Goal: Task Accomplishment & Management: Use online tool/utility

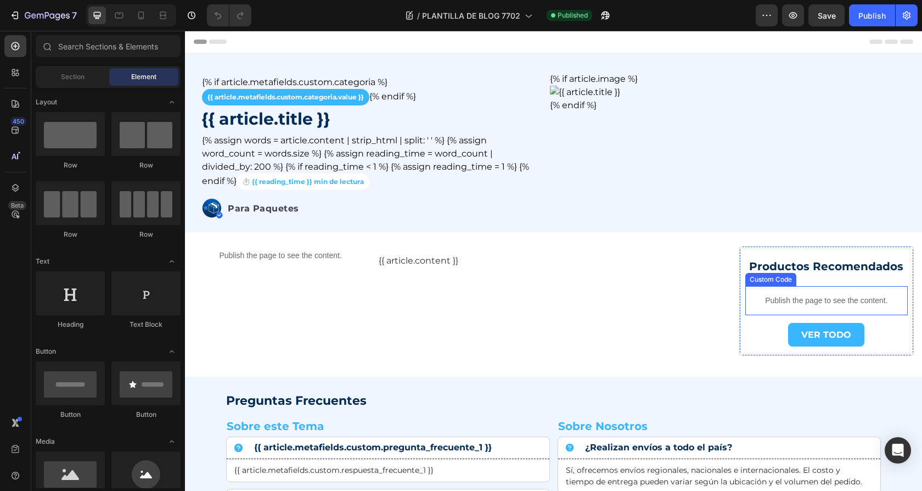
click at [773, 307] on div "Publish the page to see the content." at bounding box center [826, 300] width 162 height 29
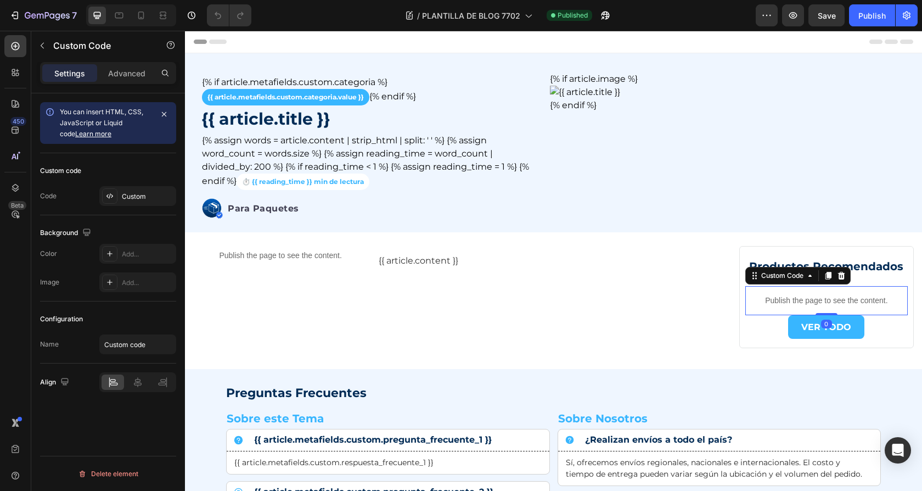
drag, startPoint x: 825, startPoint y: 320, endPoint x: 833, endPoint y: 299, distance: 22.0
click at [833, 299] on div "Publish the page to see the content. Custom Code 0" at bounding box center [826, 300] width 162 height 29
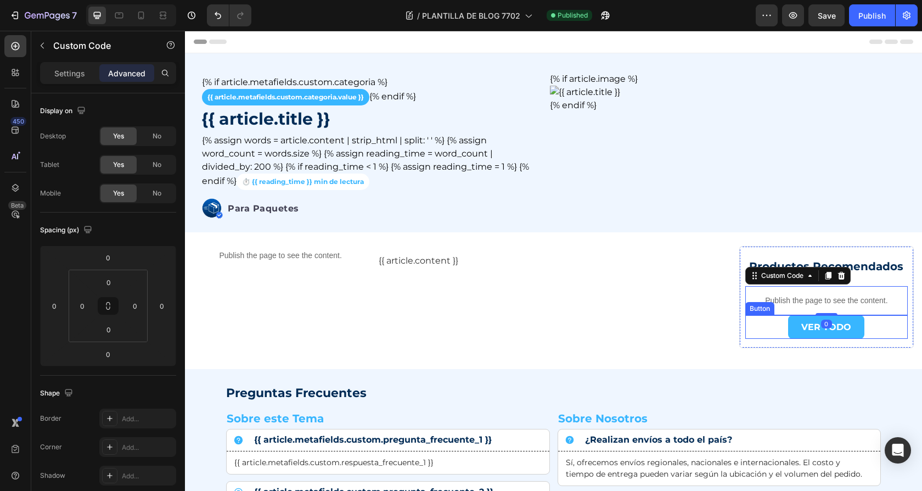
click at [783, 333] on div "VER TODO Button" at bounding box center [826, 327] width 162 height 24
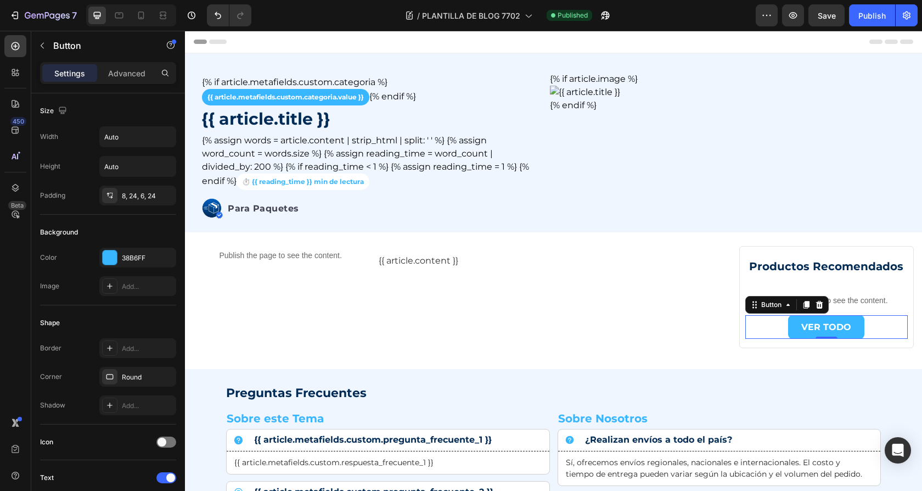
click at [763, 337] on div "VER TODO Button 0" at bounding box center [826, 327] width 162 height 24
click at [766, 339] on div "Productos Recomendados Text Block Publish the page to see the content. Custom C…" at bounding box center [826, 297] width 175 height 102
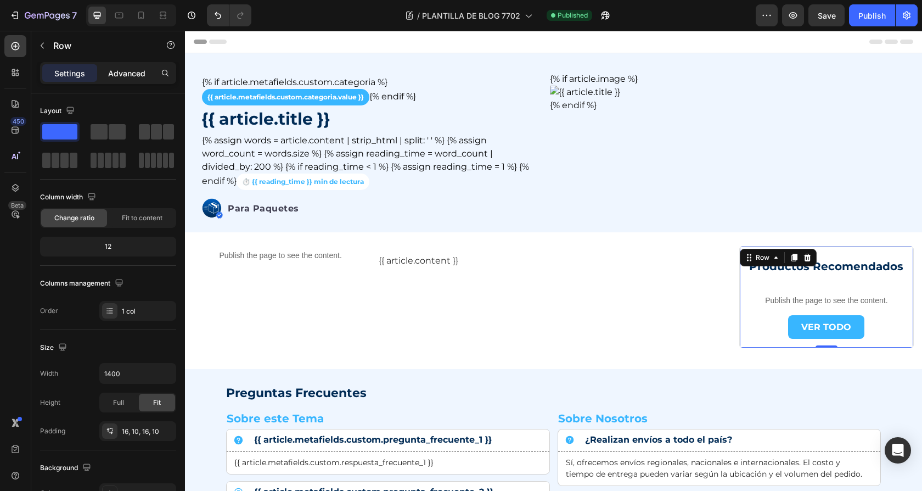
click at [128, 74] on p "Advanced" at bounding box center [126, 74] width 37 height 12
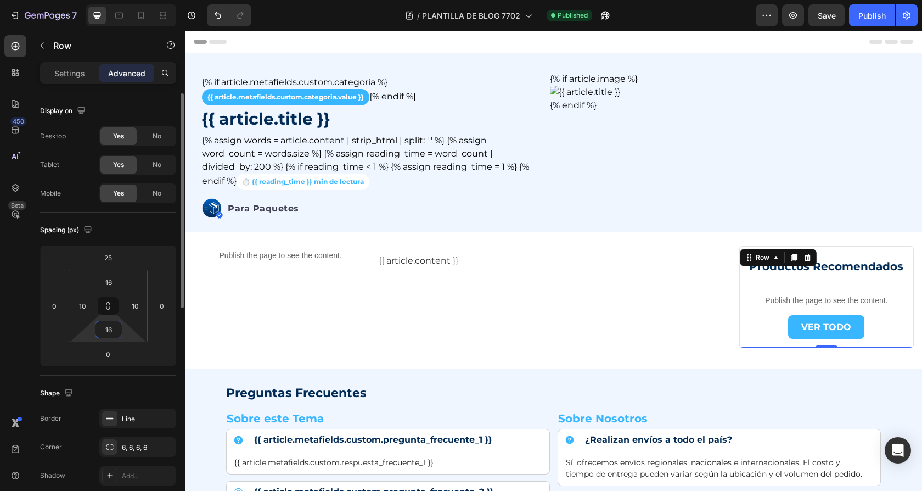
click at [114, 332] on input "16" at bounding box center [109, 329] width 22 height 16
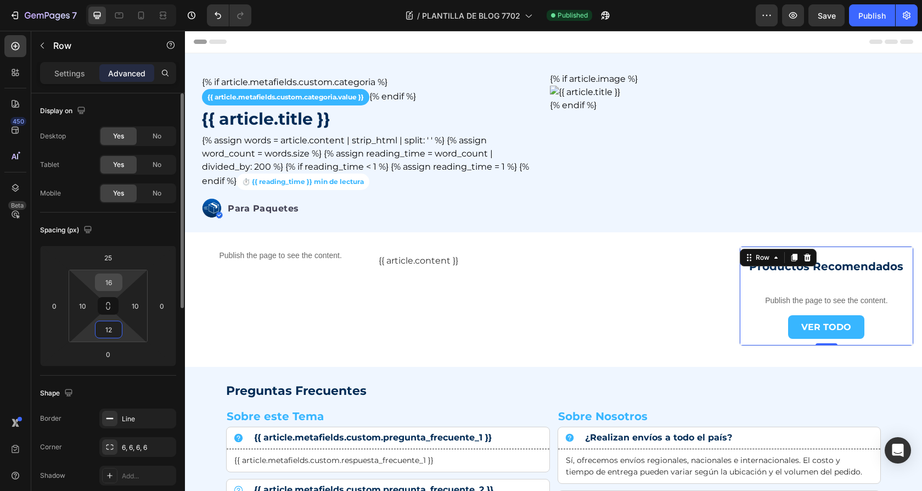
type input "12"
click at [111, 279] on input "16" at bounding box center [109, 282] width 22 height 16
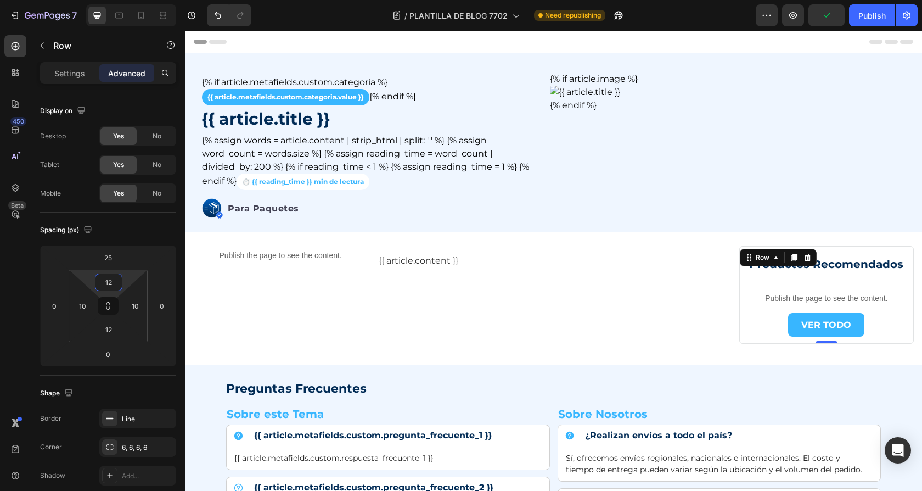
type input "12"
click at [878, 265] on strong "Productos Recomendados" at bounding box center [826, 263] width 154 height 13
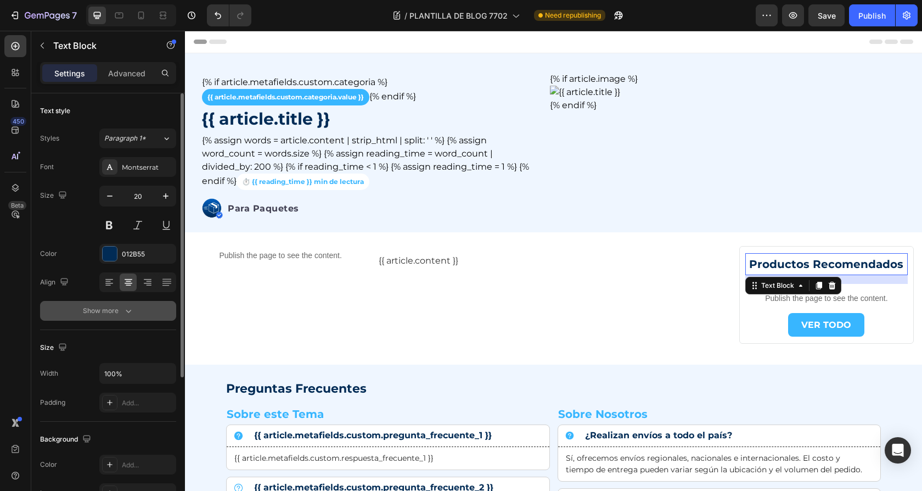
click at [118, 311] on div "Show more" at bounding box center [108, 310] width 51 height 11
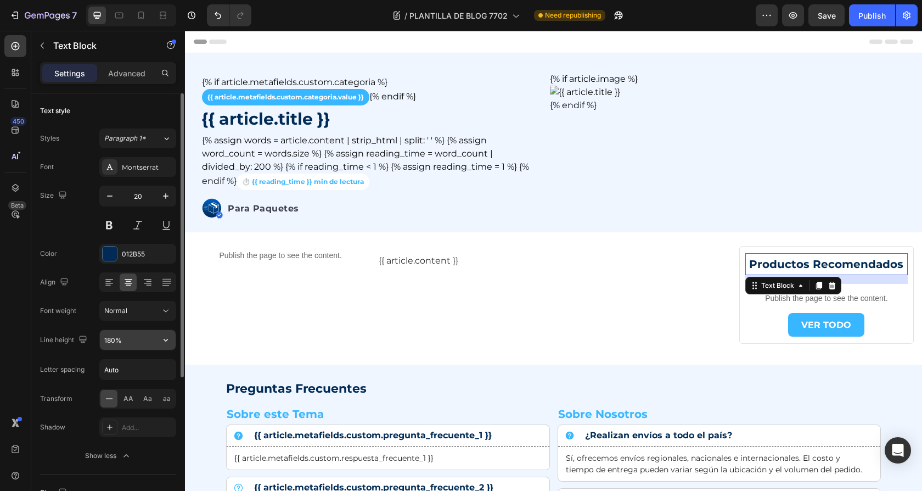
click at [111, 337] on input "180%" at bounding box center [138, 340] width 76 height 20
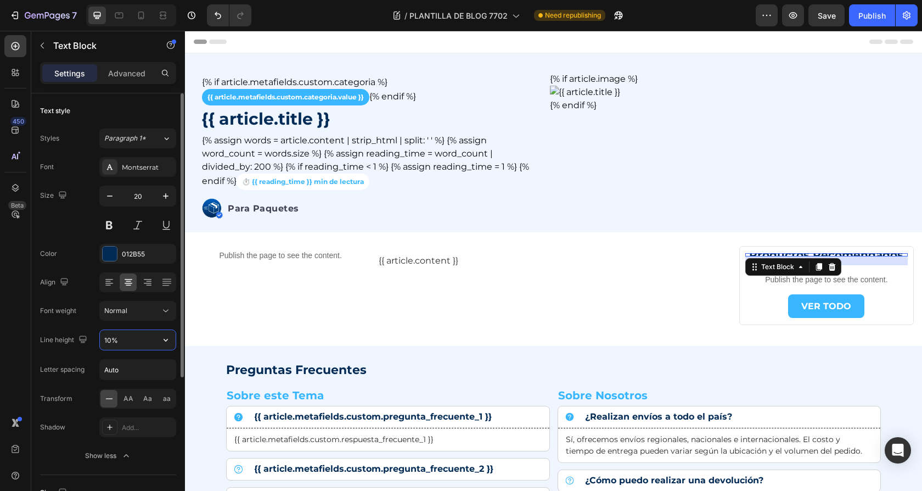
type input "130%"
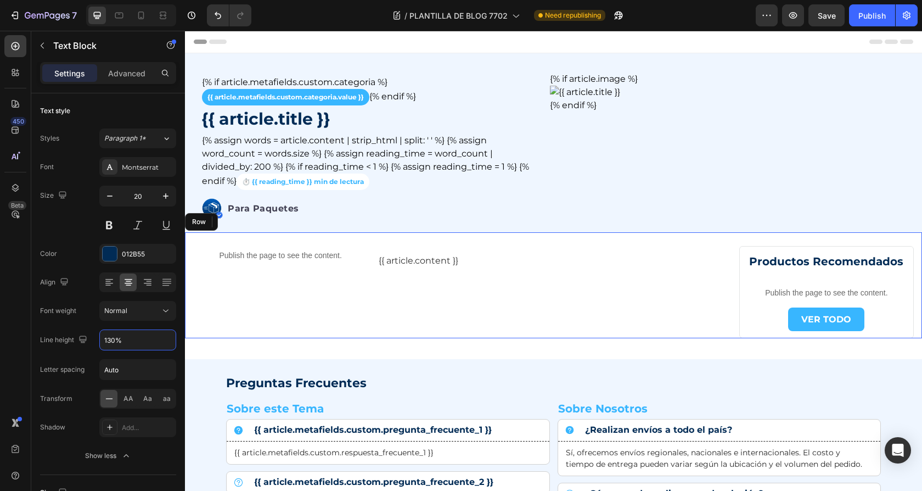
click at [621, 329] on div "{{ article.content }} Custom Code" at bounding box center [554, 285] width 350 height 106
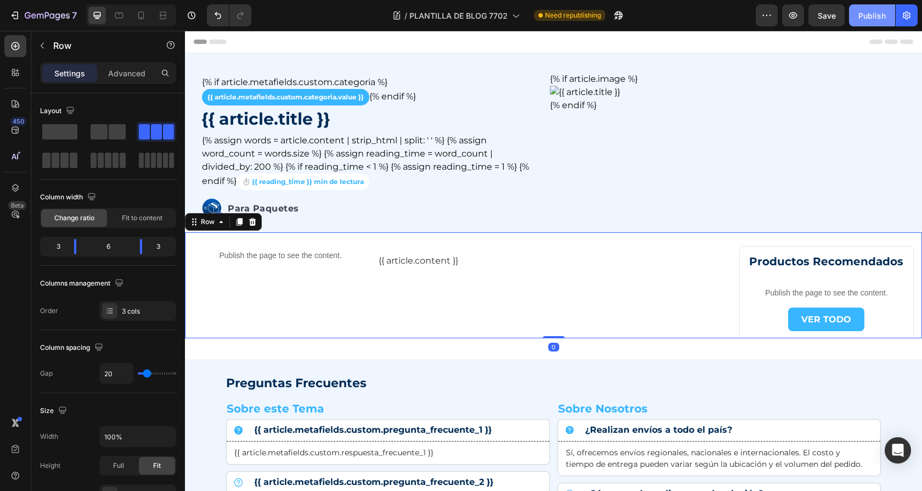
click at [875, 18] on div "Publish" at bounding box center [871, 16] width 27 height 12
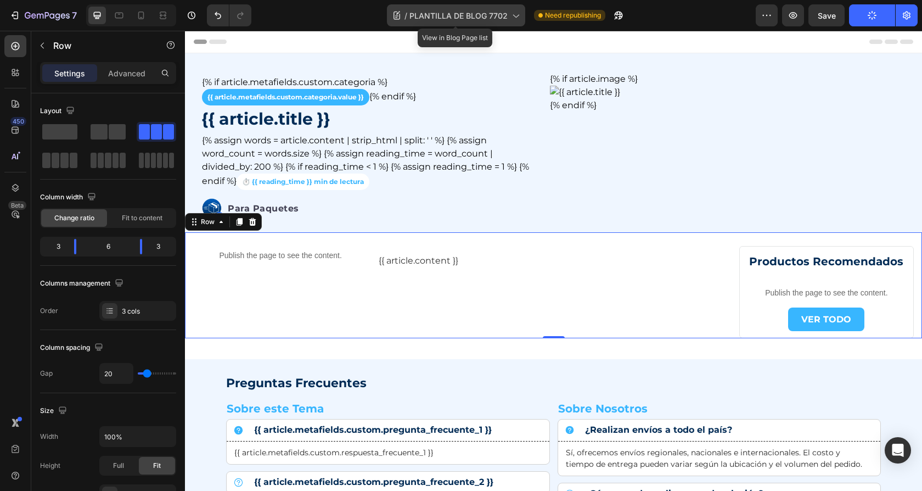
click at [493, 15] on span "PLANTILLA DE BLOG 7702" at bounding box center [458, 16] width 98 height 12
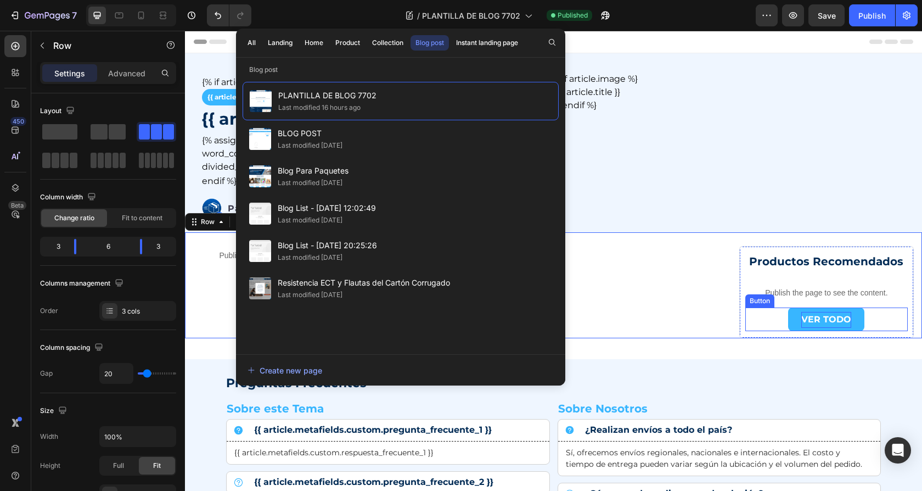
click at [805, 320] on p "VER TODO" at bounding box center [826, 320] width 50 height 16
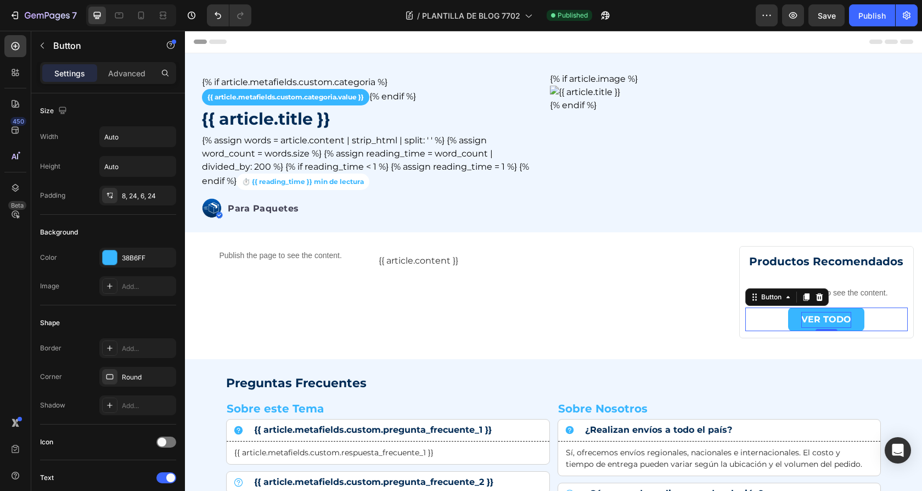
click at [813, 317] on p "VER TODO" at bounding box center [826, 320] width 50 height 16
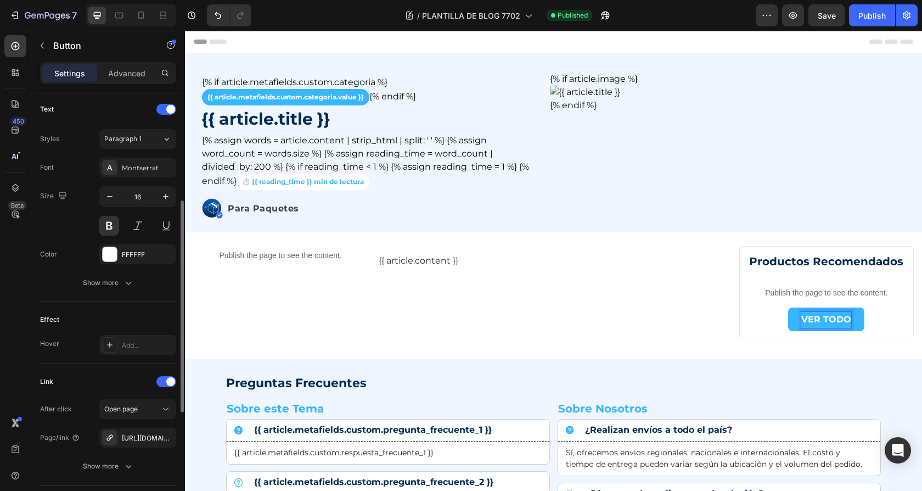
scroll to position [373, 0]
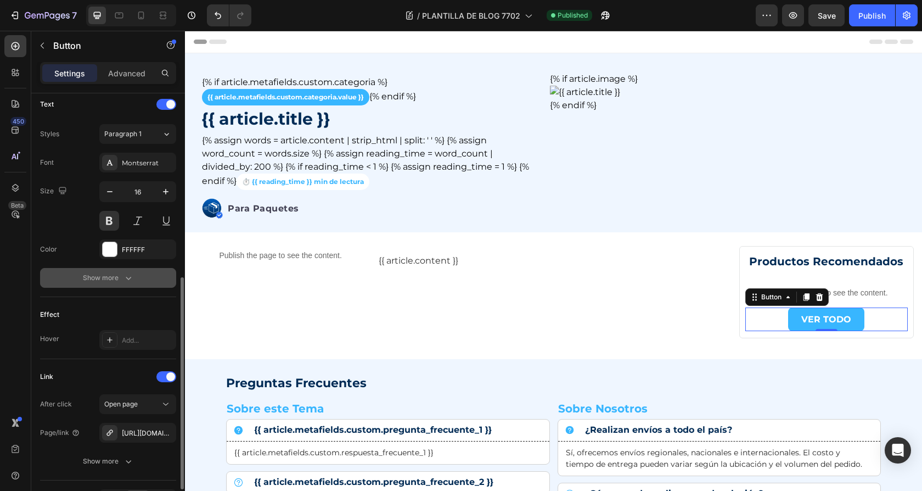
click at [109, 276] on div "Show more" at bounding box center [108, 277] width 51 height 11
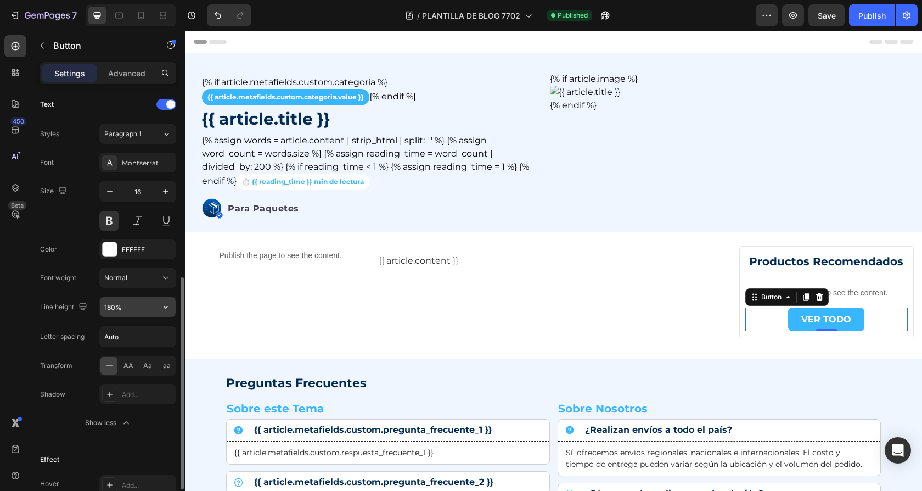
click at [110, 304] on input "180%" at bounding box center [138, 307] width 76 height 20
type input "100%"
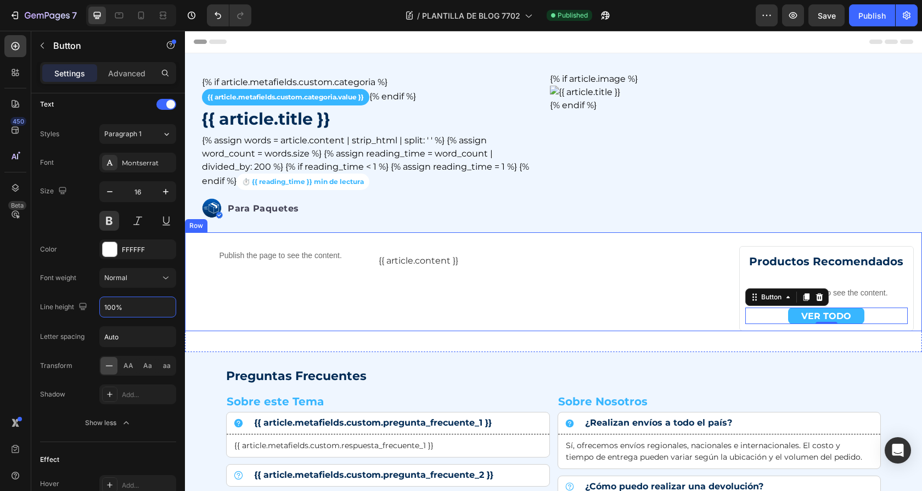
click at [697, 318] on div "{{ article.content }} Custom Code" at bounding box center [554, 281] width 350 height 99
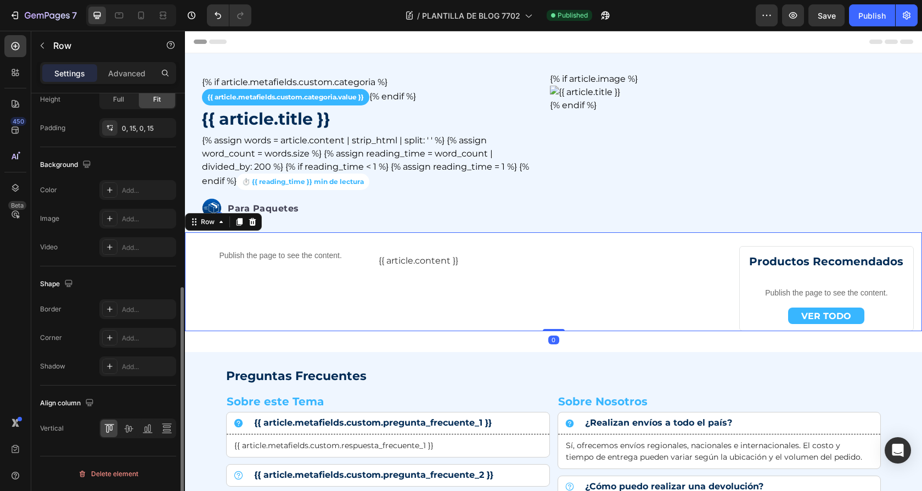
scroll to position [0, 0]
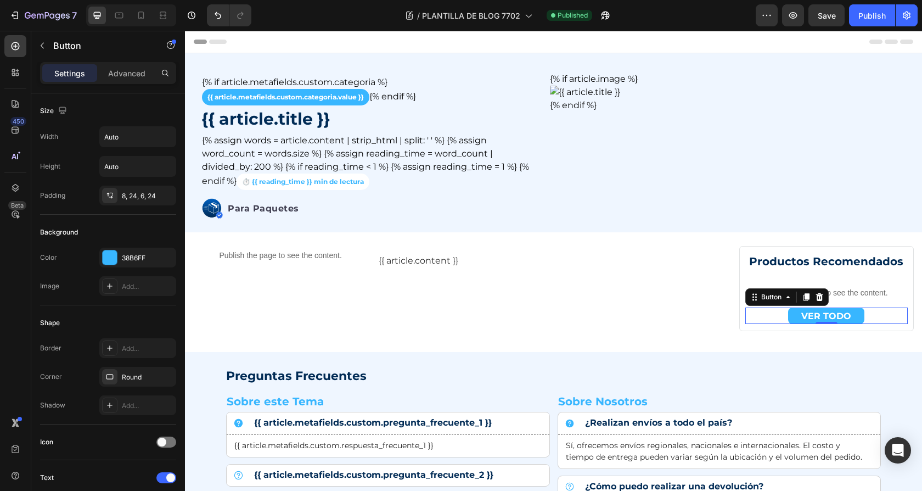
click at [795, 317] on link "VER TODO" at bounding box center [826, 315] width 76 height 16
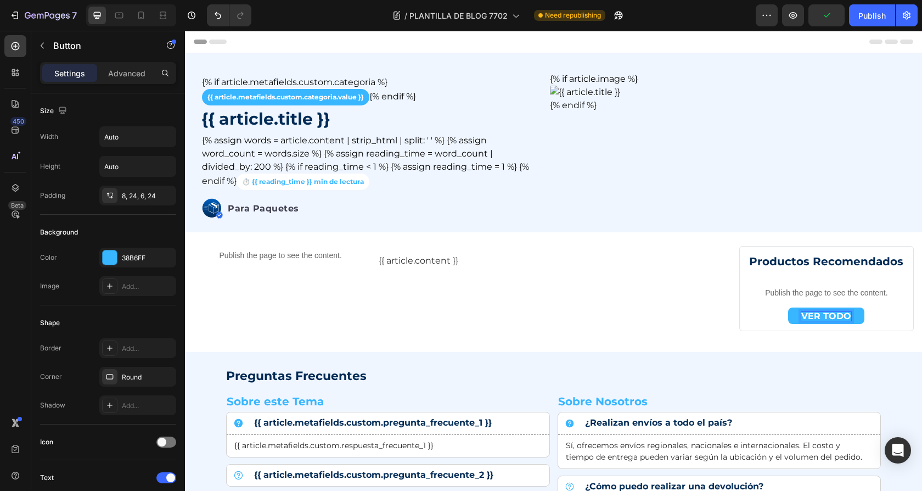
click at [840, 316] on p "VER TODO" at bounding box center [826, 316] width 50 height 9
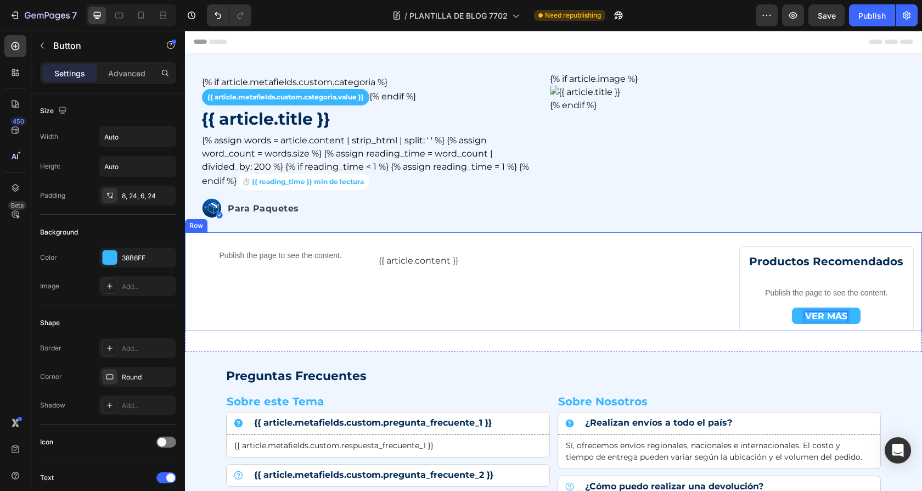
click at [694, 315] on div "{{ article.content }} Custom Code" at bounding box center [554, 281] width 350 height 99
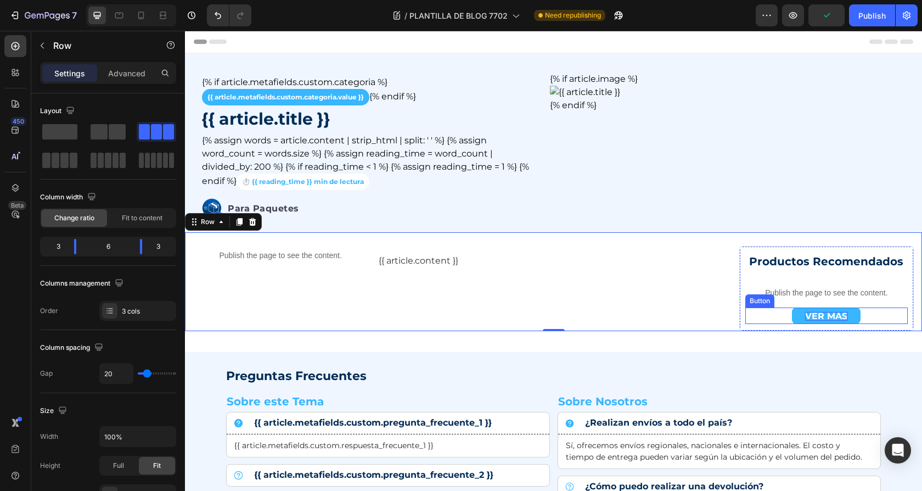
click at [801, 317] on link "VER MÁS" at bounding box center [826, 315] width 69 height 16
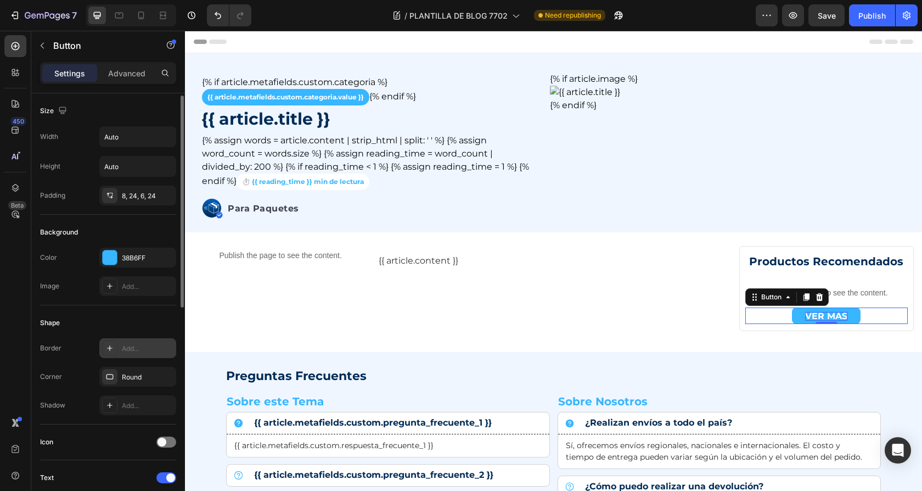
scroll to position [10, 0]
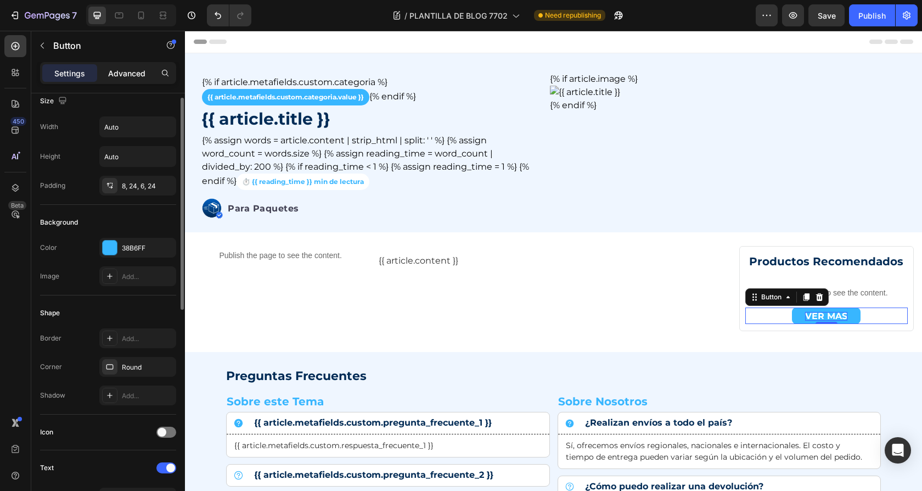
click at [125, 68] on p "Advanced" at bounding box center [126, 74] width 37 height 12
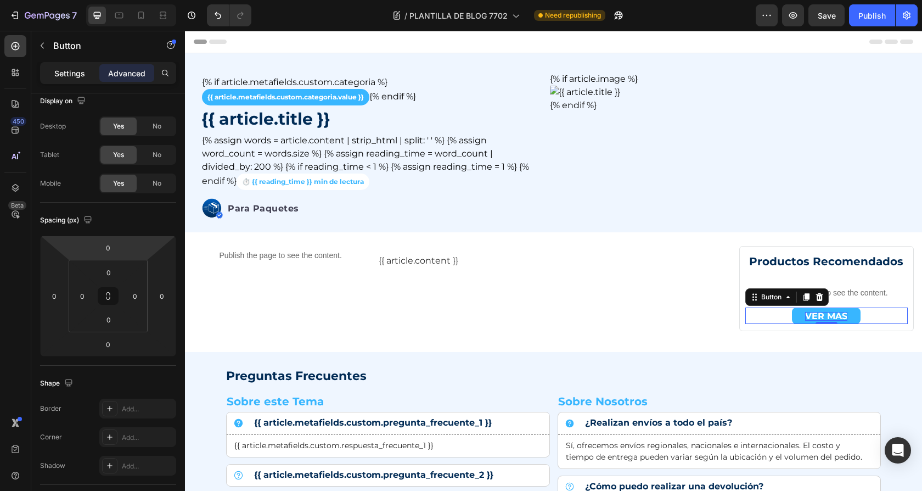
click at [81, 75] on p "Settings" at bounding box center [69, 74] width 31 height 12
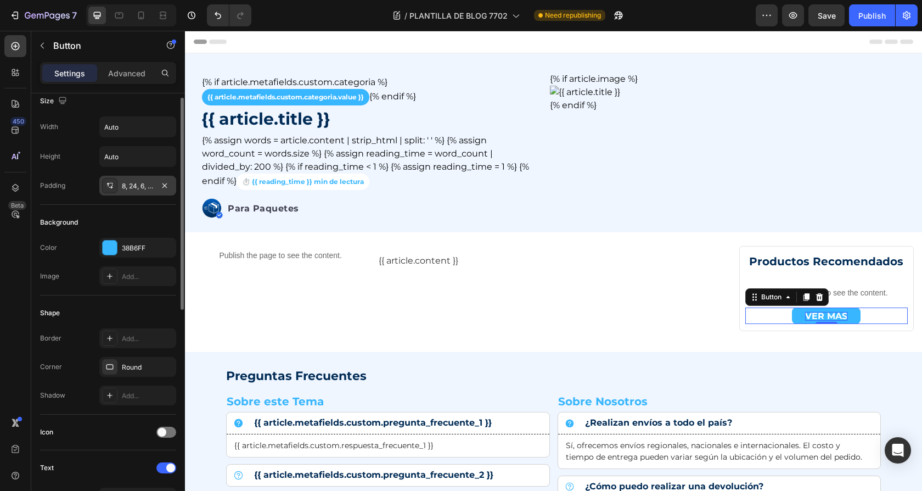
click at [132, 187] on div "8, 24, 6, 24" at bounding box center [138, 186] width 32 height 10
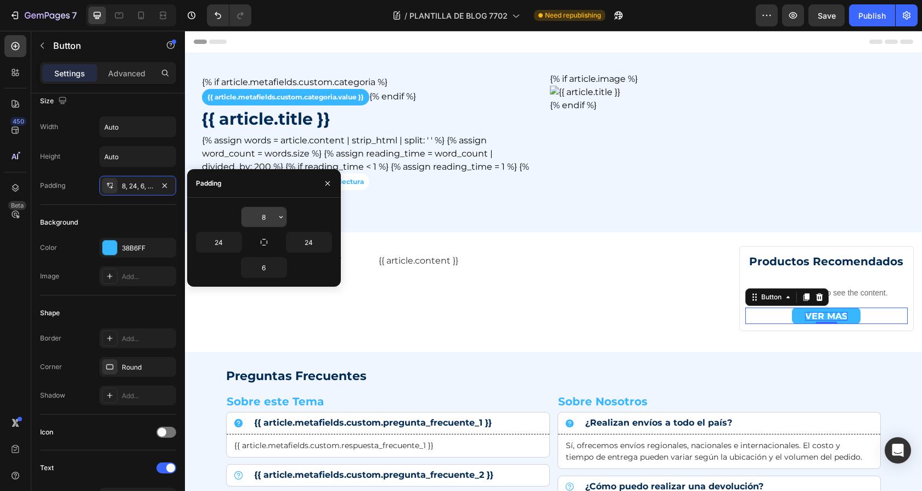
click at [272, 219] on input "8" at bounding box center [263, 217] width 45 height 20
type input "10"
click at [268, 267] on input "6" at bounding box center [263, 267] width 45 height 20
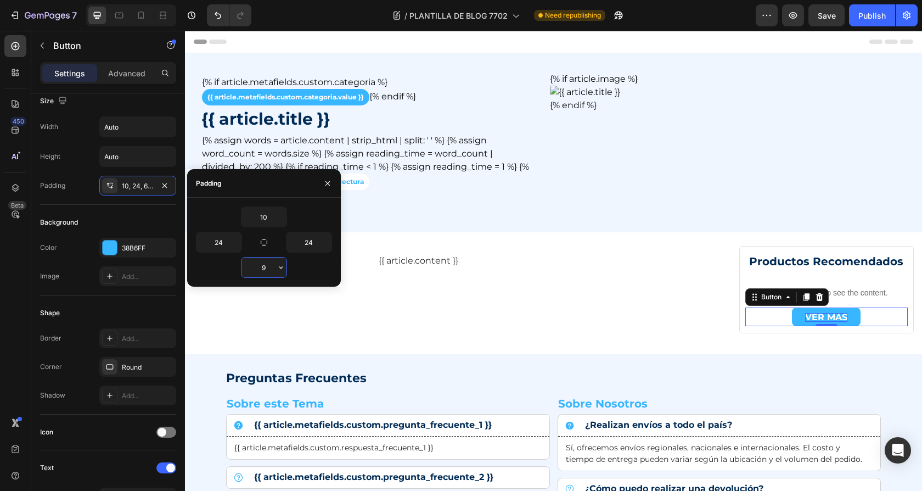
type input "10"
click at [227, 332] on div "Publish the page to see the content. Custom Code Row" at bounding box center [280, 283] width 175 height 102
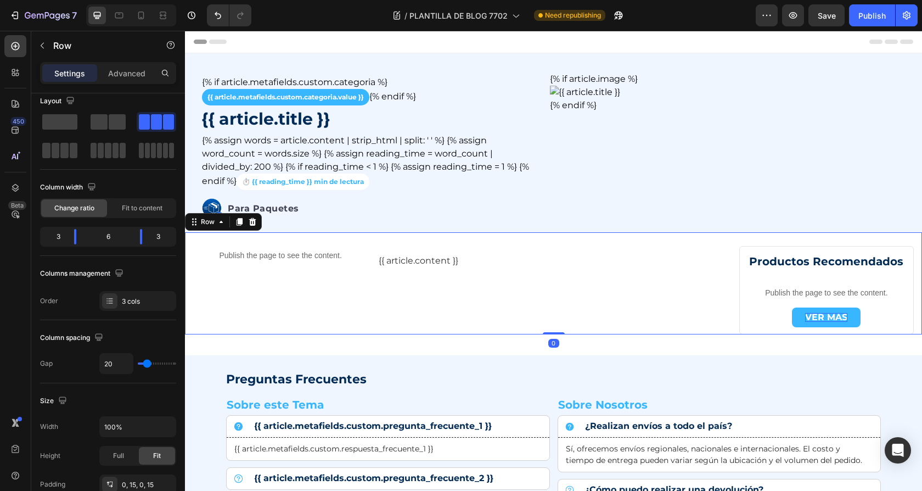
scroll to position [0, 0]
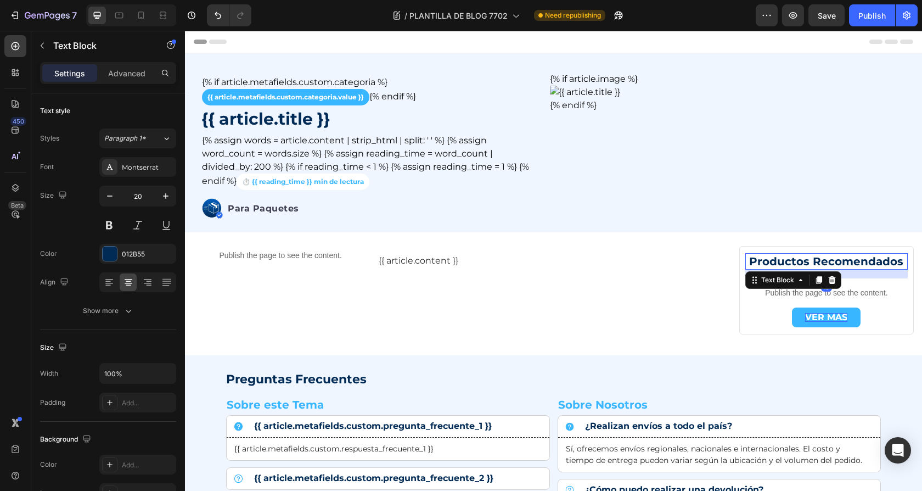
click at [832, 259] on strong "Productos Recomendados" at bounding box center [826, 261] width 154 height 13
click at [123, 78] on div "Advanced" at bounding box center [126, 73] width 55 height 18
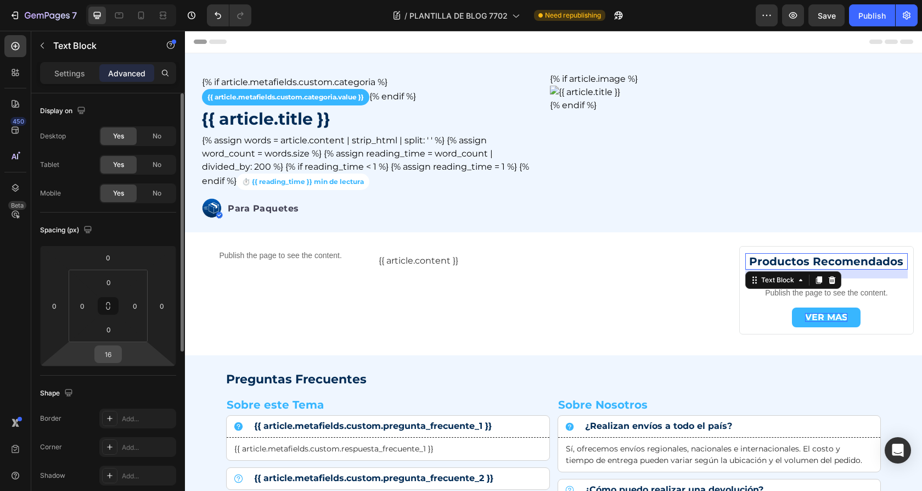
click at [113, 354] on input "16" at bounding box center [108, 354] width 22 height 16
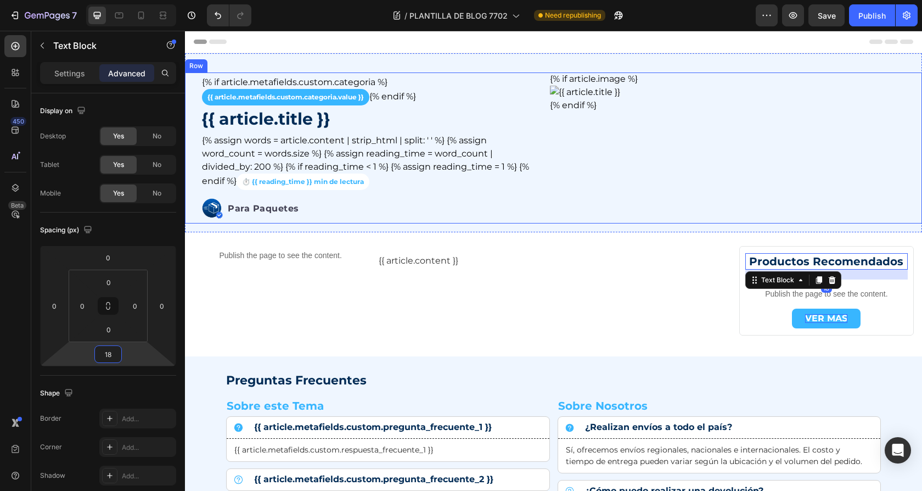
type input "1"
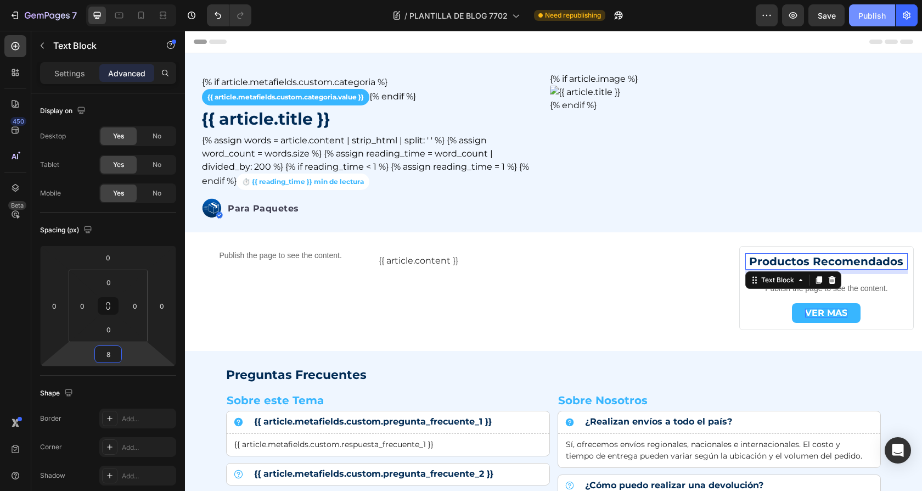
type input "8"
click at [872, 21] on button "Publish" at bounding box center [872, 15] width 46 height 22
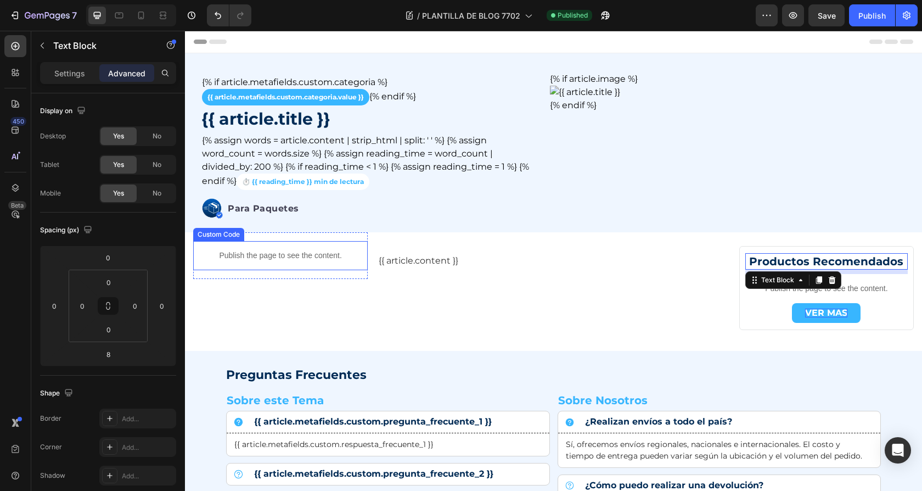
click at [278, 259] on p "Publish the page to see the content." at bounding box center [280, 256] width 175 height 12
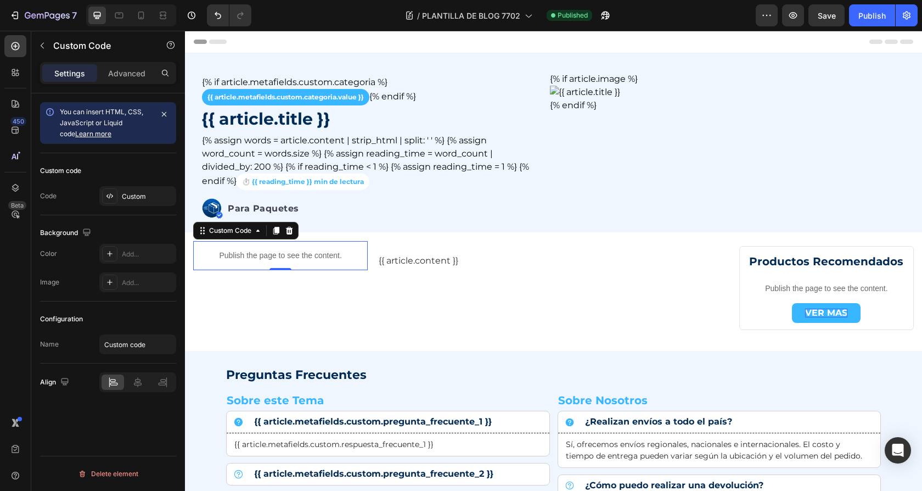
click at [278, 259] on p "Publish the page to see the content." at bounding box center [280, 256] width 175 height 12
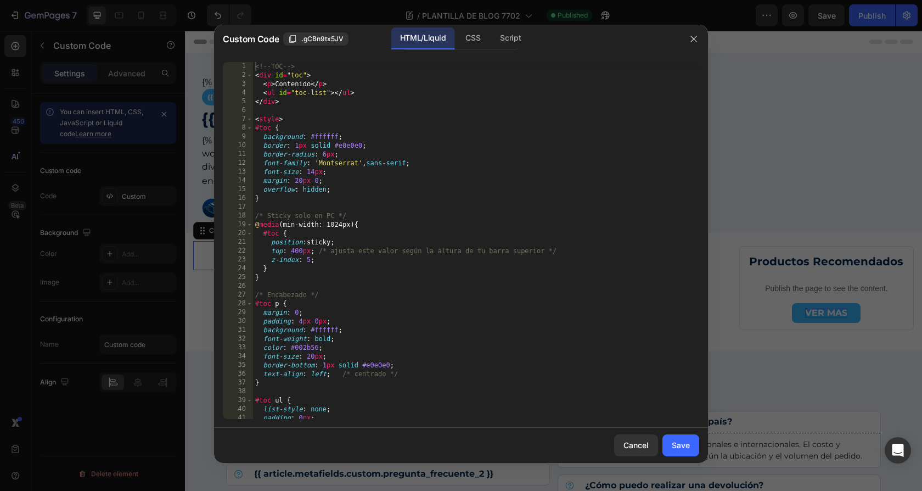
type textarea "@media (min-width: 1024px) {"
click at [337, 221] on div "<!-- TOC --> < div id = "toc" > < p > Contenido </ p > < ul id = "toc-list" > <…" at bounding box center [476, 249] width 446 height 374
click at [384, 209] on div "<!-- TOC --> < div id = "toc" > < p > Contenido </ p > < ul id = "toc-list" > <…" at bounding box center [476, 249] width 446 height 374
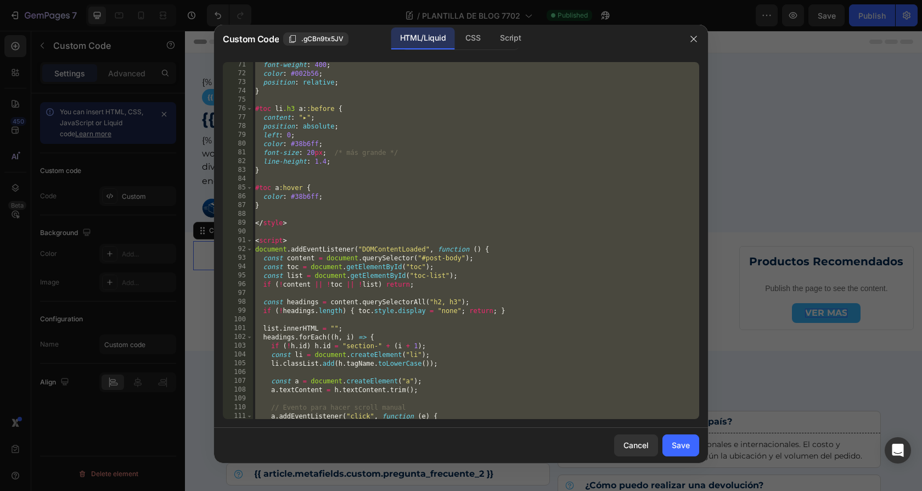
scroll to position [591, 0]
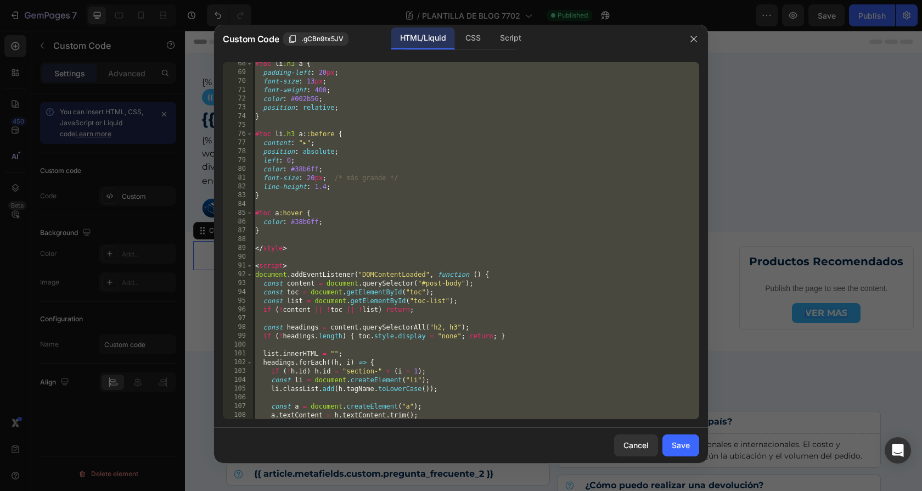
click at [293, 225] on div "#toc li .h3 a { padding-left : 20 px ; font-size : 13 px ; font-weight : 400 ; …" at bounding box center [476, 246] width 446 height 374
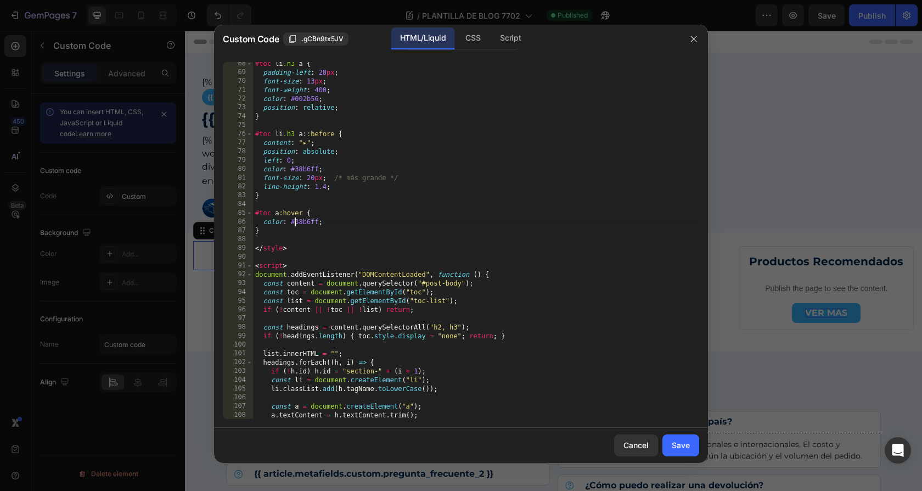
click at [268, 230] on div "#toc li .h3 a { padding-left : 20 px ; font-size : 13 px ; font-weight : 400 ; …" at bounding box center [476, 246] width 446 height 374
type textarea "}"
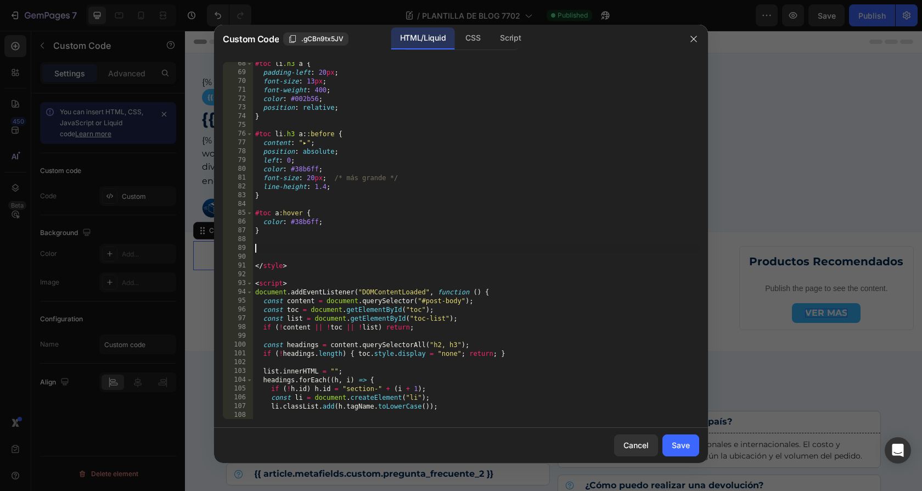
paste textarea "}"
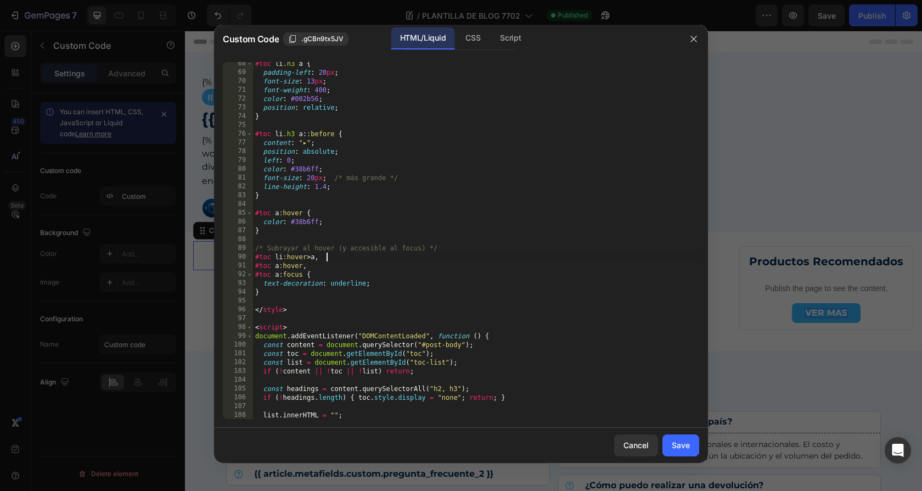
click at [391, 253] on div "#toc li .h3 a { padding-left : 20 px ; font-size : 13 px ; font-weight : 400 ; …" at bounding box center [476, 246] width 446 height 374
click at [317, 246] on div "#toc li .h3 a { padding-left : 20 px ; font-size : 13 px ; font-weight : 400 ; …" at bounding box center [476, 246] width 446 height 374
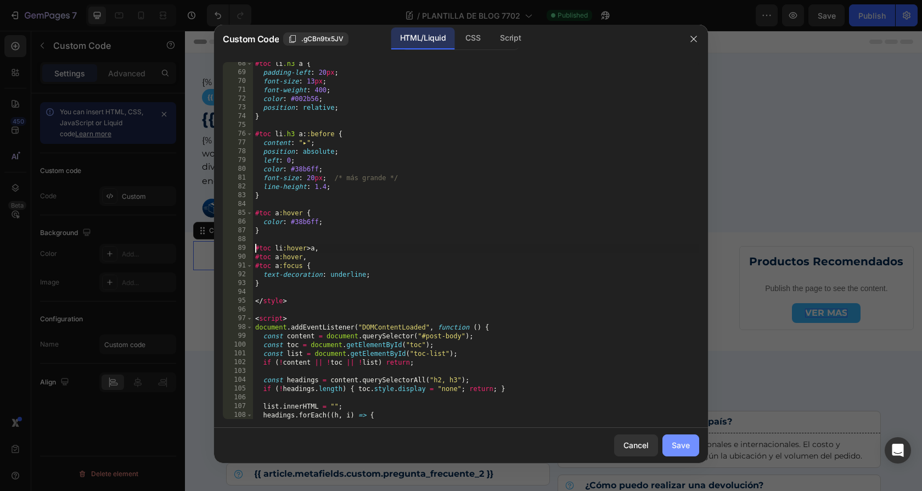
type textarea "#toc li:hover > a,"
click at [684, 446] on div "Save" at bounding box center [681, 445] width 18 height 12
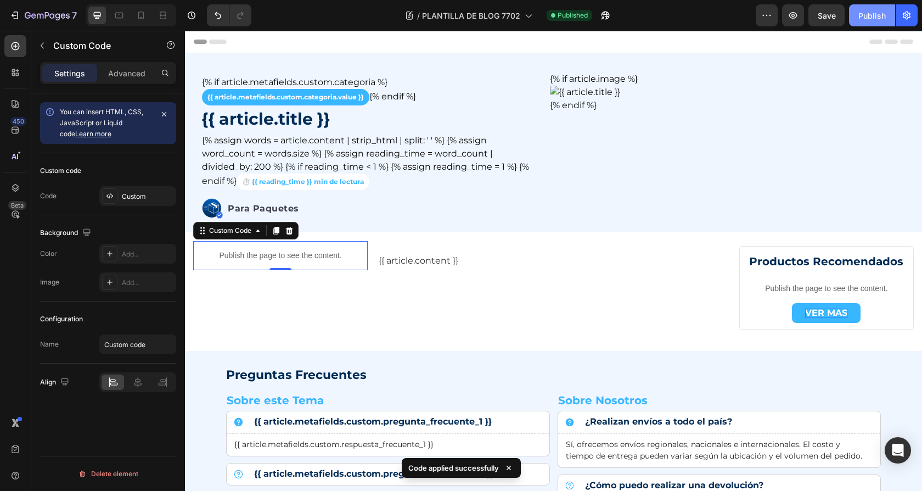
click at [878, 11] on div "Publish" at bounding box center [871, 16] width 27 height 12
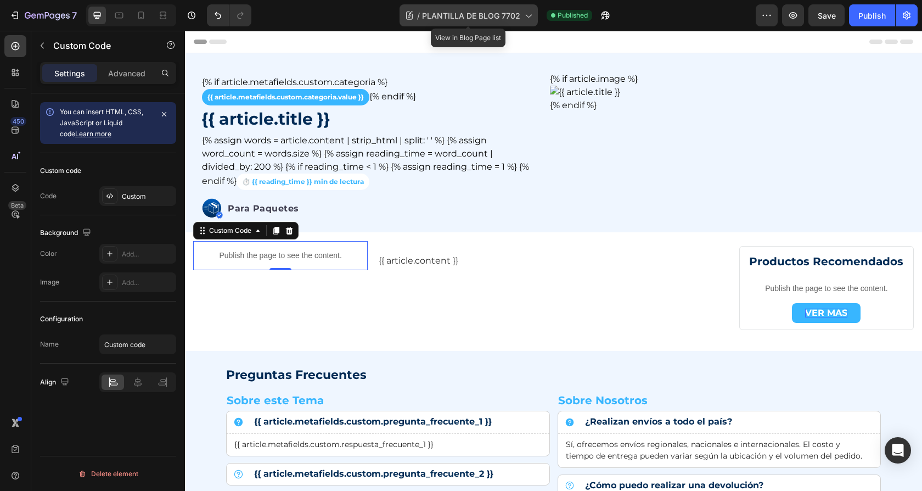
click at [439, 19] on span "PLANTILLA DE BLOG 7702" at bounding box center [471, 16] width 98 height 12
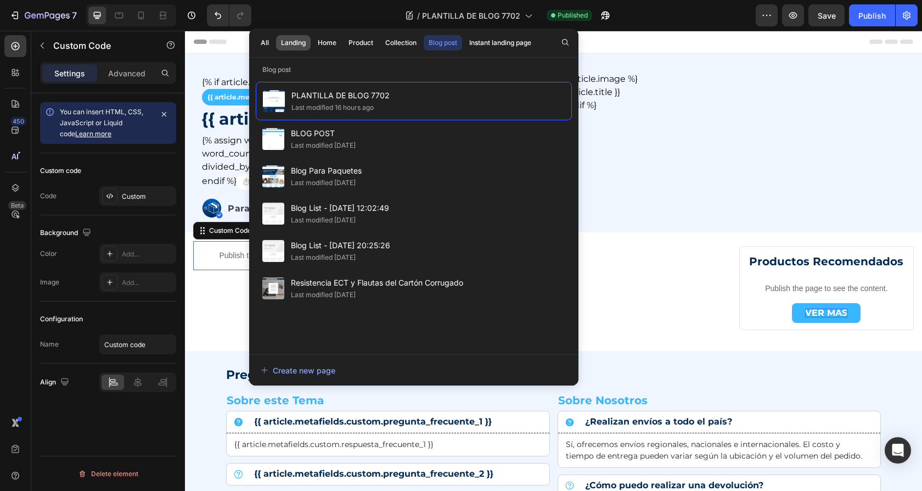
click at [287, 43] on div "Landing" at bounding box center [293, 43] width 25 height 10
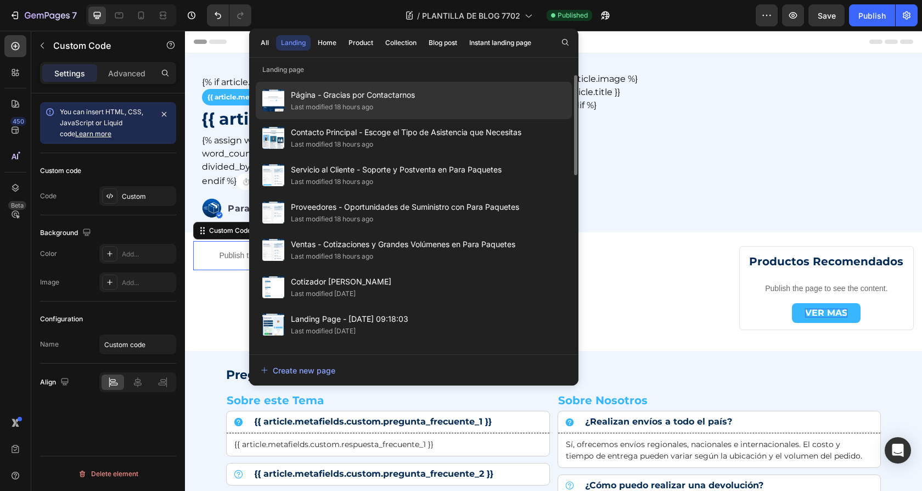
click at [394, 97] on span "Página - Gracias por Contactarnos" at bounding box center [353, 94] width 124 height 13
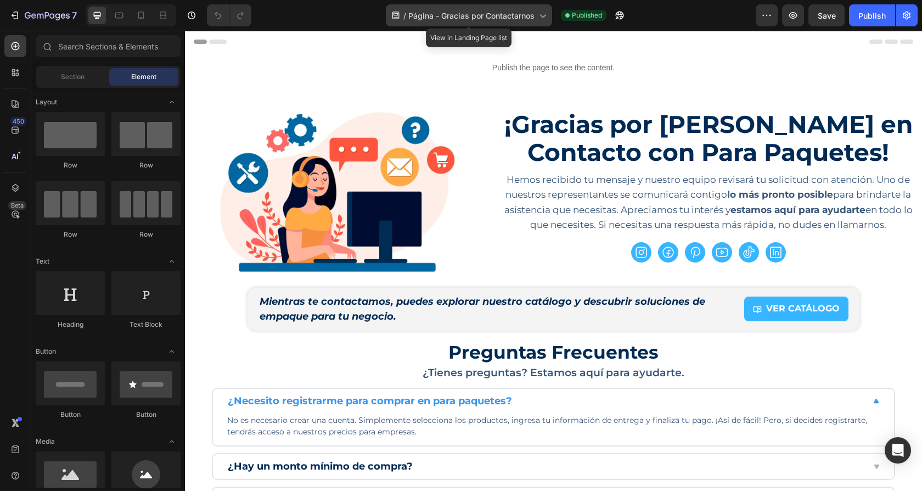
click at [435, 16] on span "Página - Gracias por Contactarnos" at bounding box center [471, 16] width 126 height 12
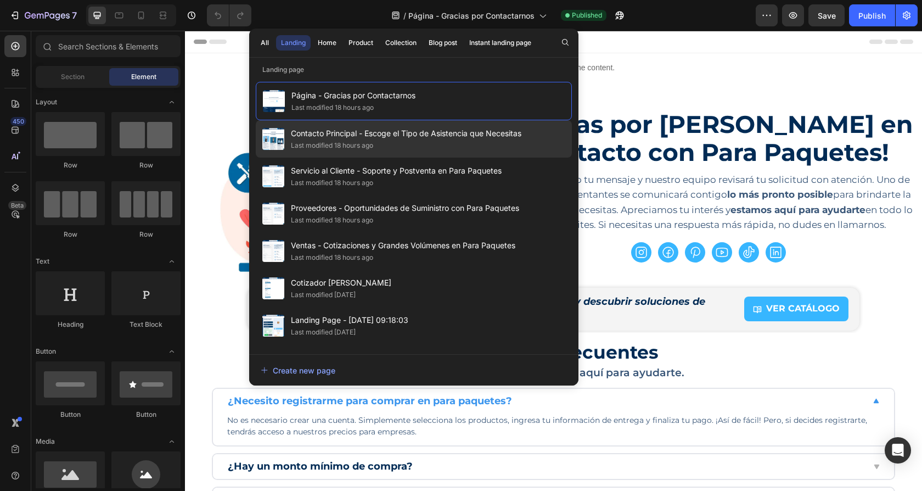
click at [391, 134] on span "Contacto Principal - Escoge el Tipo de Asistencia que Necesitas" at bounding box center [406, 133] width 231 height 13
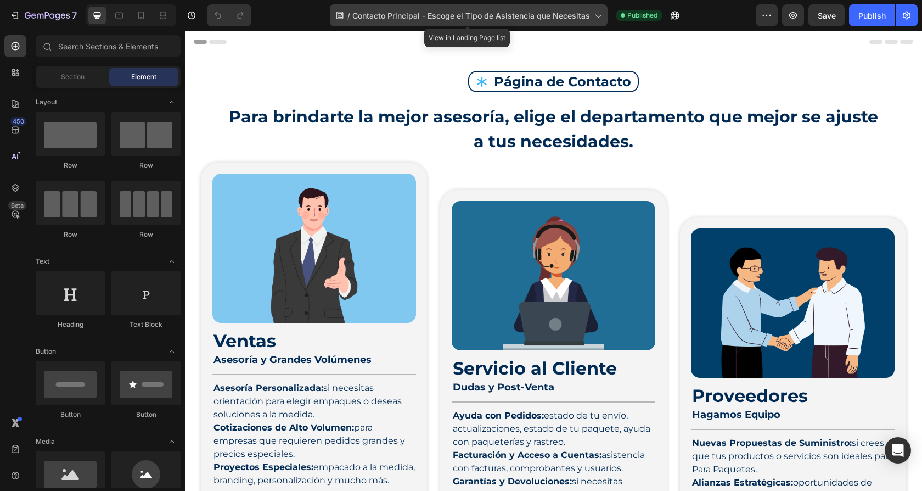
click at [470, 14] on span "Contacto Principal - Escoge el Tipo de Asistencia que Necesitas" at bounding box center [471, 16] width 238 height 12
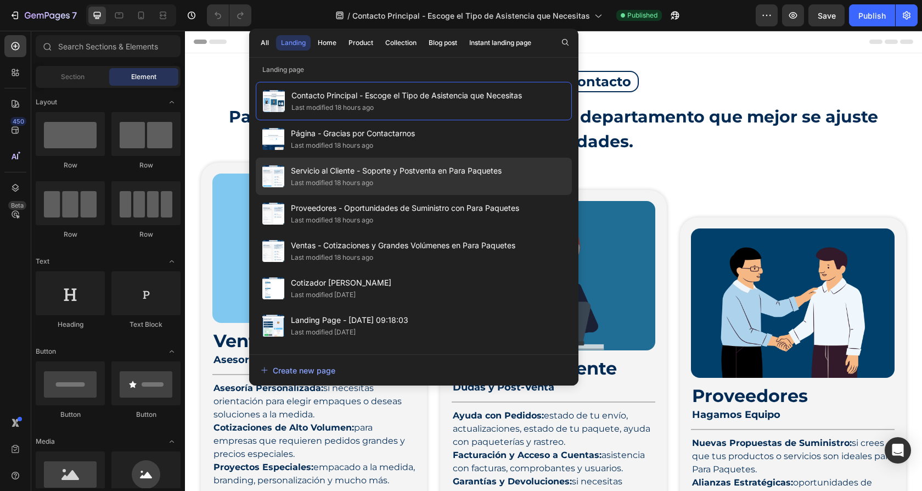
click at [401, 165] on span "Servicio al Cliente - Soporte y Postventa en Para Paquetes" at bounding box center [396, 170] width 211 height 13
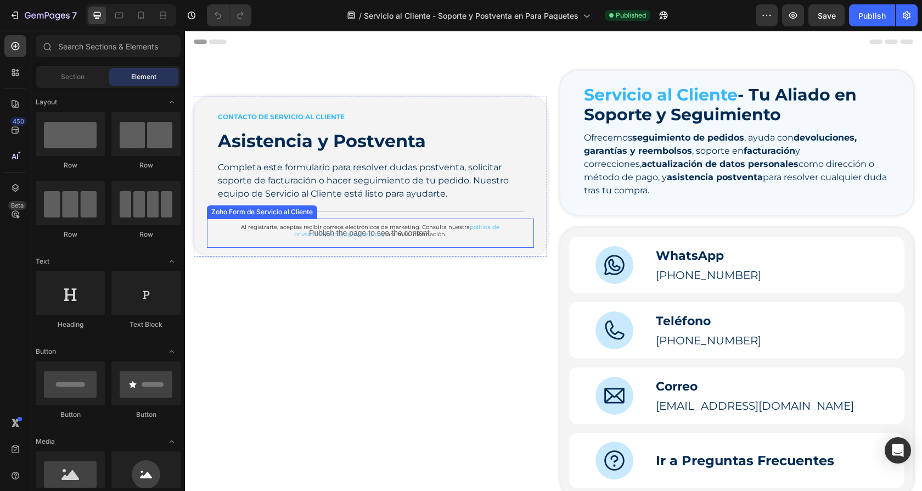
click at [451, 233] on p "Publish the page to see the content." at bounding box center [370, 233] width 327 height 12
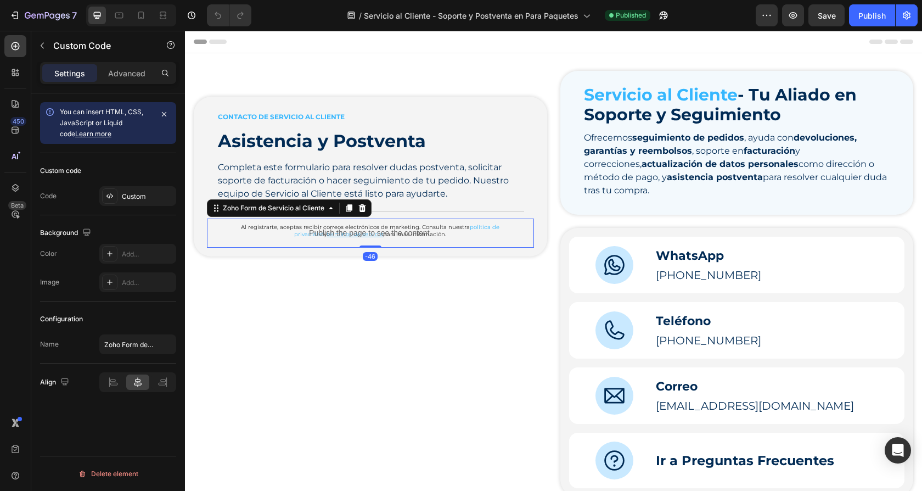
click at [250, 233] on p "Publish the page to see the content." at bounding box center [370, 233] width 327 height 12
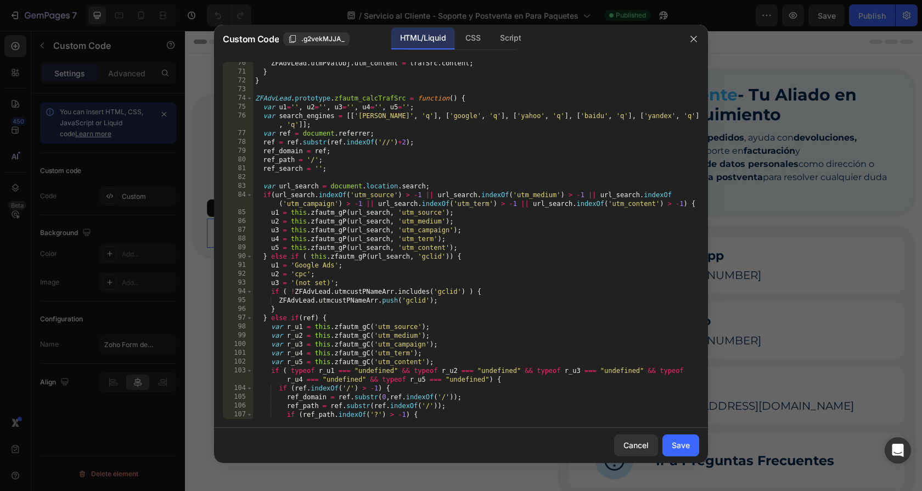
scroll to position [666, 0]
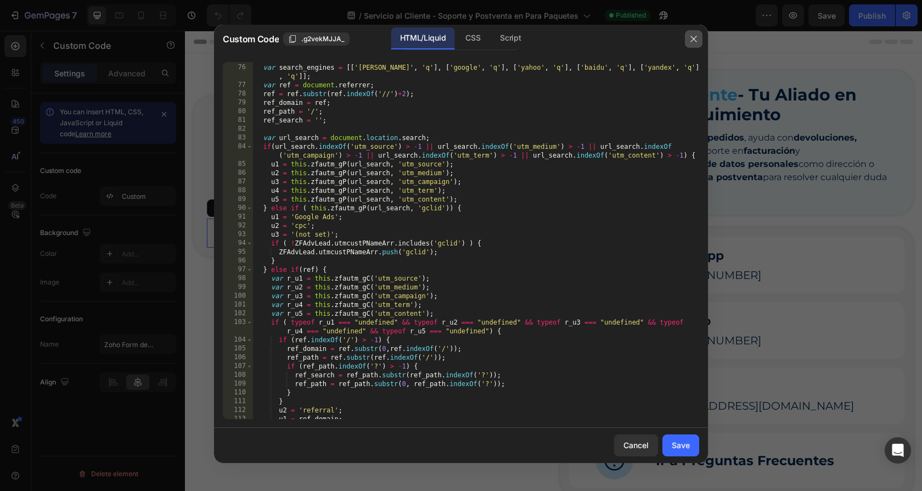
click at [690, 35] on icon "button" at bounding box center [693, 39] width 9 height 9
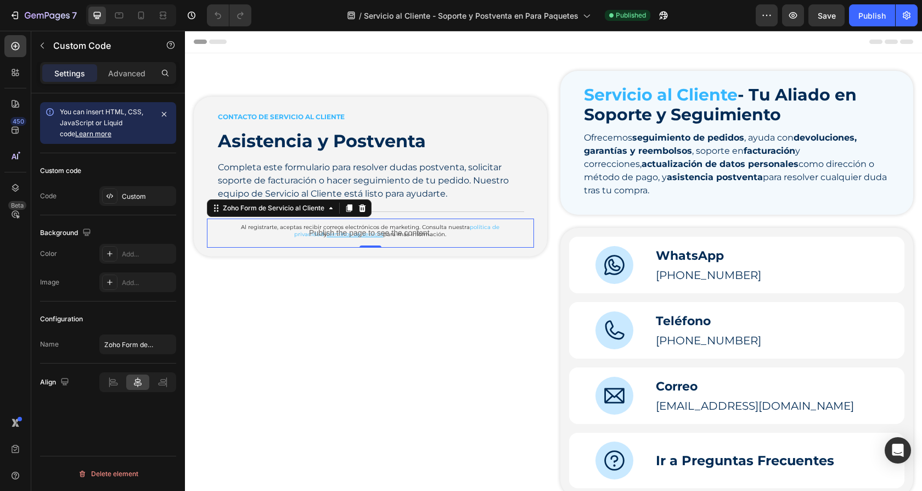
click at [351, 231] on p "Publish the page to see the content." at bounding box center [370, 233] width 327 height 12
click at [292, 212] on div "Zoho Form de Servicio al Cliente" at bounding box center [274, 208] width 106 height 10
click at [15, 189] on icon at bounding box center [15, 188] width 7 height 8
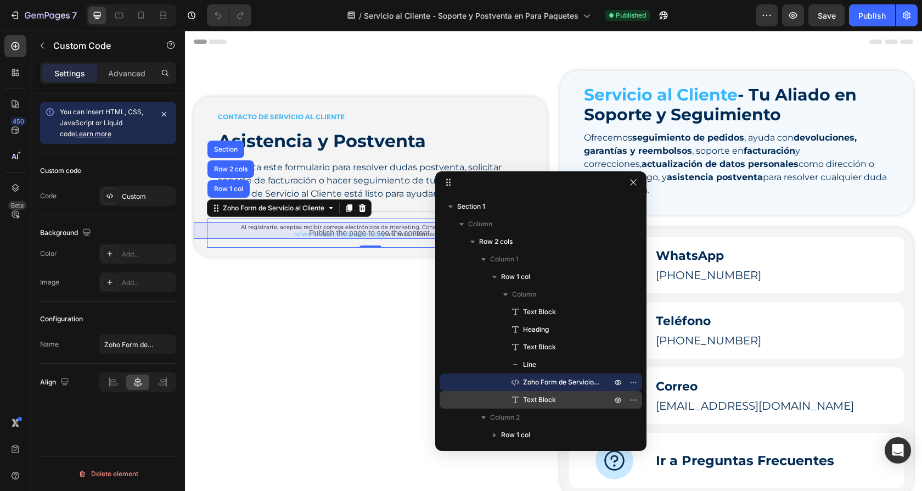
click at [535, 400] on span "Text Block" at bounding box center [539, 399] width 33 height 11
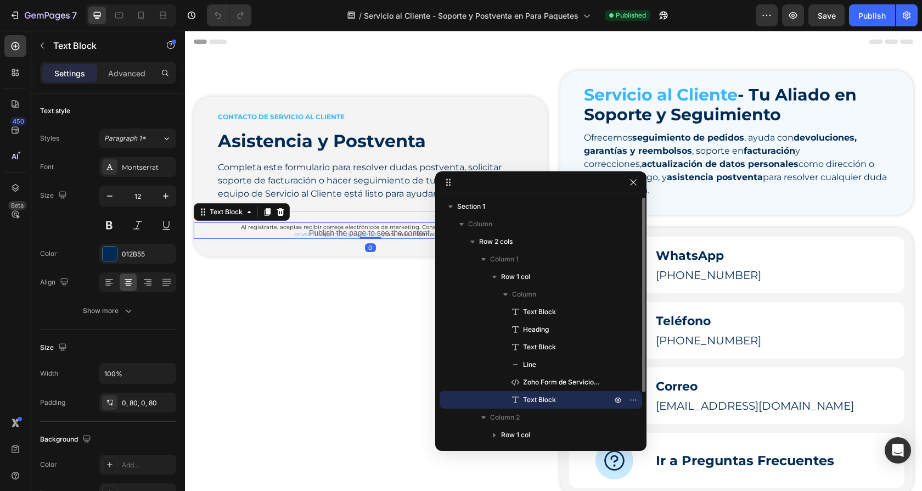
click at [535, 400] on span "Text Block" at bounding box center [539, 399] width 33 height 11
click at [634, 181] on icon "button" at bounding box center [633, 182] width 9 height 9
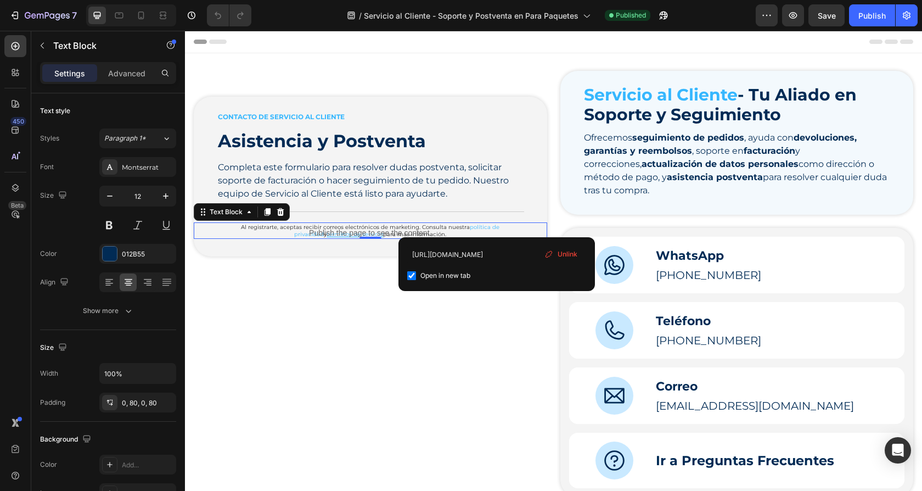
click at [539, 228] on div "Al registrarte, aceptas recibir correos electrónicos de marketing. Consulta nue…" at bounding box center [370, 230] width 353 height 16
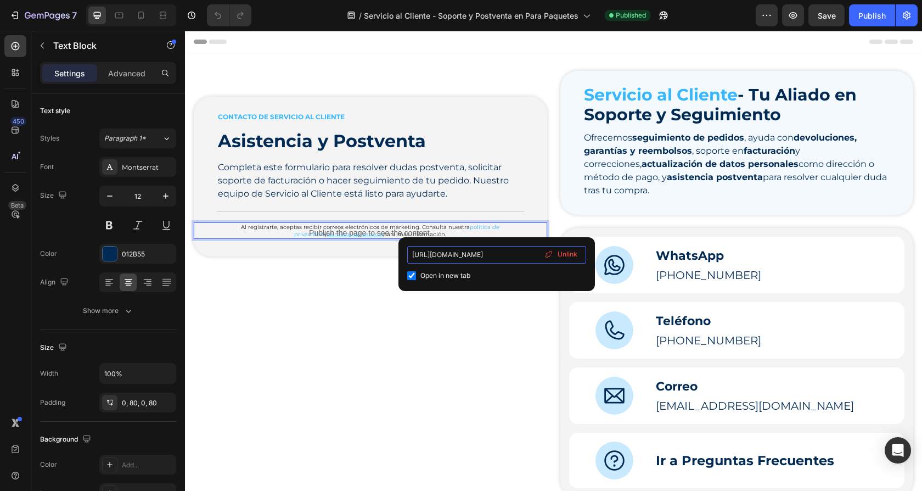
click at [505, 260] on input "https://parapaquetes.com/pages/aviso-de-privacidad" at bounding box center [496, 255] width 179 height 18
type input "https://parapaquetes.com/policies/privacy-policy"
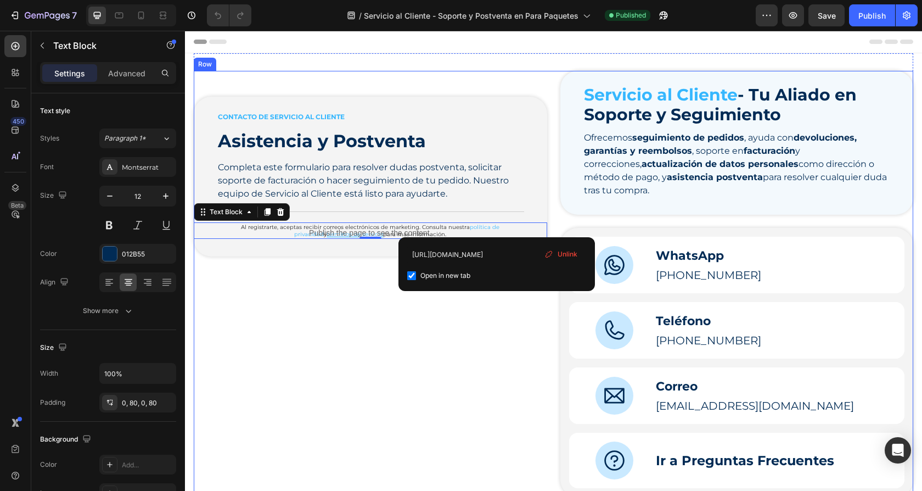
click at [445, 336] on div "CONTACTO DE SERVICIO AL CLIENTE Text Block Asistencia y Postventa Heading Compl…" at bounding box center [370, 284] width 353 height 426
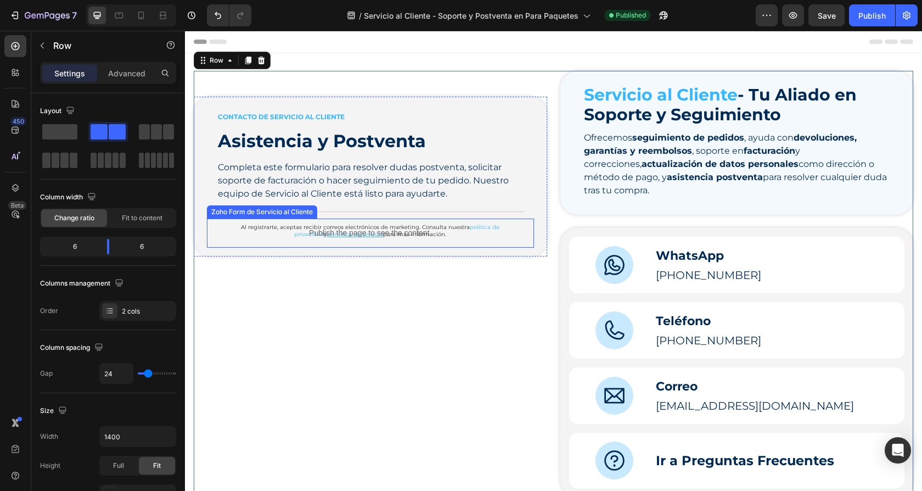
click at [516, 225] on div "Publish the page to see the content." at bounding box center [370, 232] width 327 height 29
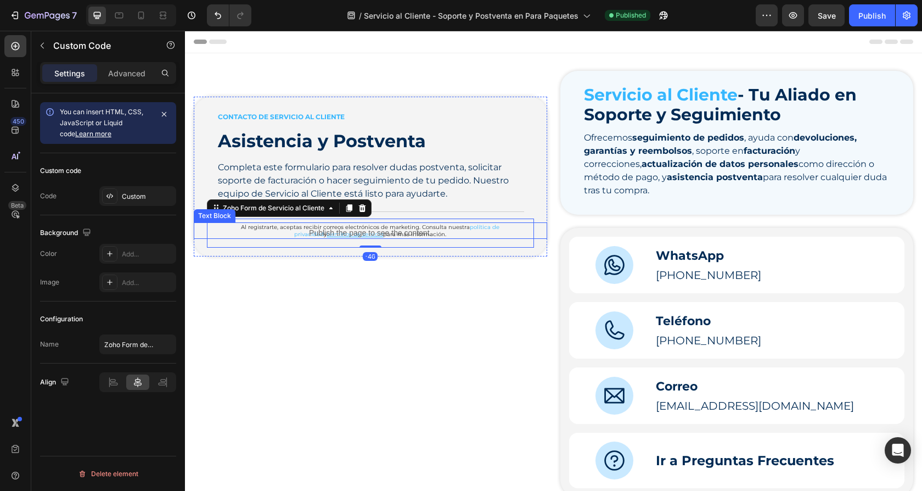
click at [538, 225] on div "Al registrarte, aceptas recibir correos electrónicos de marketing. Consulta nue…" at bounding box center [370, 230] width 353 height 16
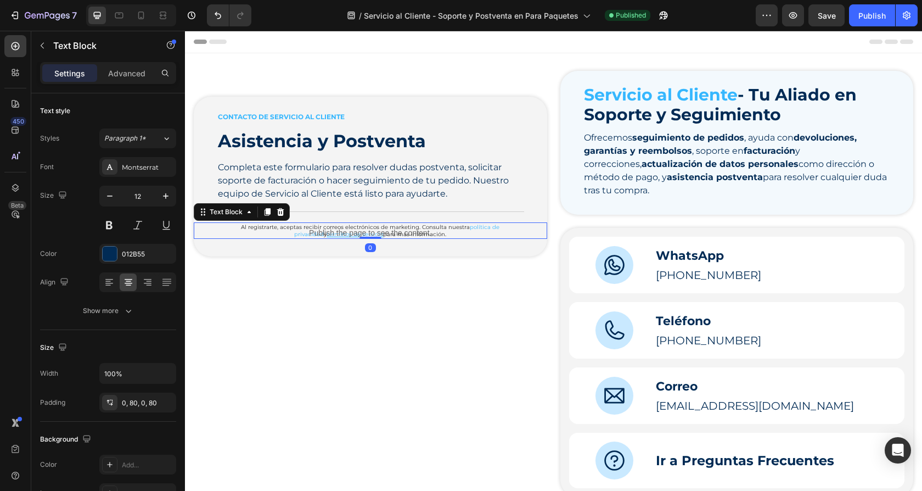
click at [538, 225] on div "Al registrarte, aceptas recibir correos electrónicos de marketing. Consulta nue…" at bounding box center [370, 230] width 353 height 16
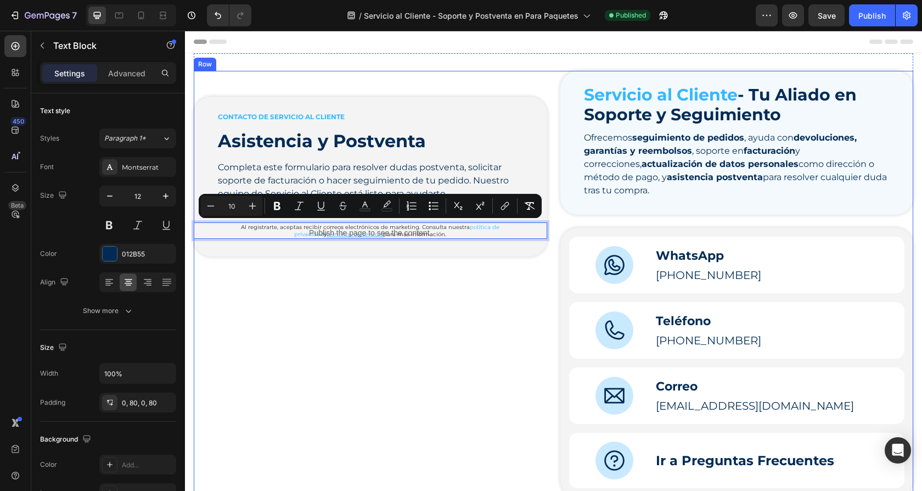
click at [527, 327] on div "CONTACTO DE SERVICIO AL CLIENTE Text Block Asistencia y Postventa Heading Compl…" at bounding box center [370, 284] width 353 height 426
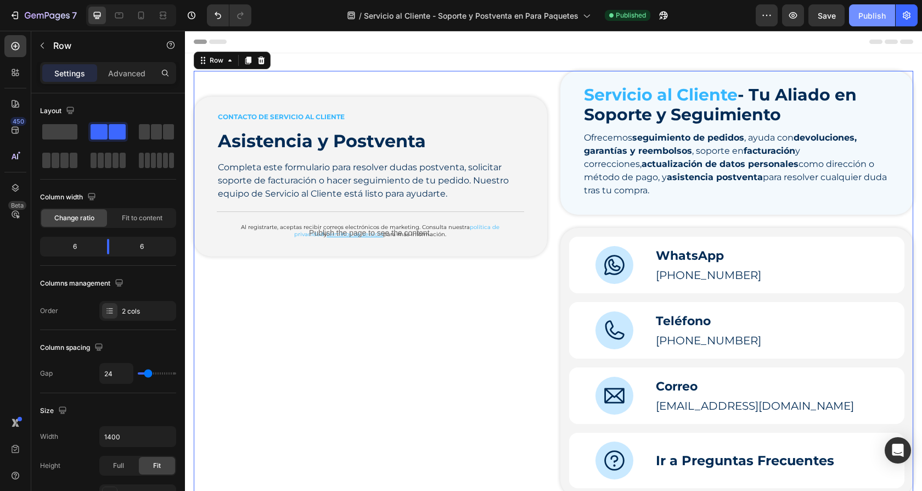
click at [872, 14] on div "Publish" at bounding box center [871, 16] width 27 height 12
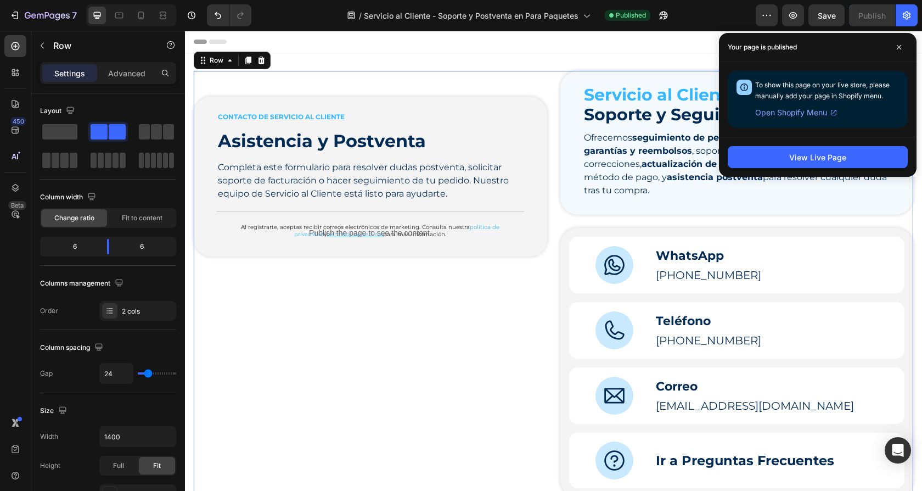
click at [400, 314] on div "CONTACTO DE SERVICIO AL CLIENTE Text Block Asistencia y Postventa Heading Compl…" at bounding box center [370, 284] width 353 height 426
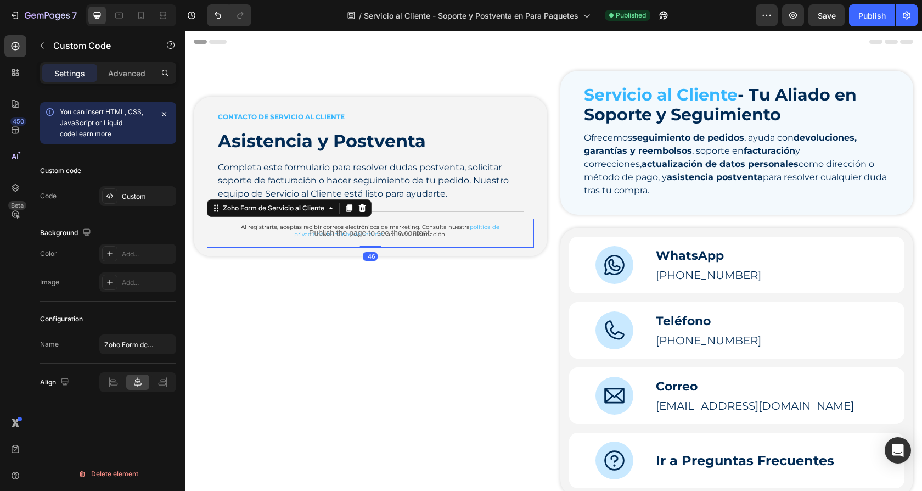
click at [227, 227] on p "Publish the page to see the content." at bounding box center [370, 233] width 327 height 12
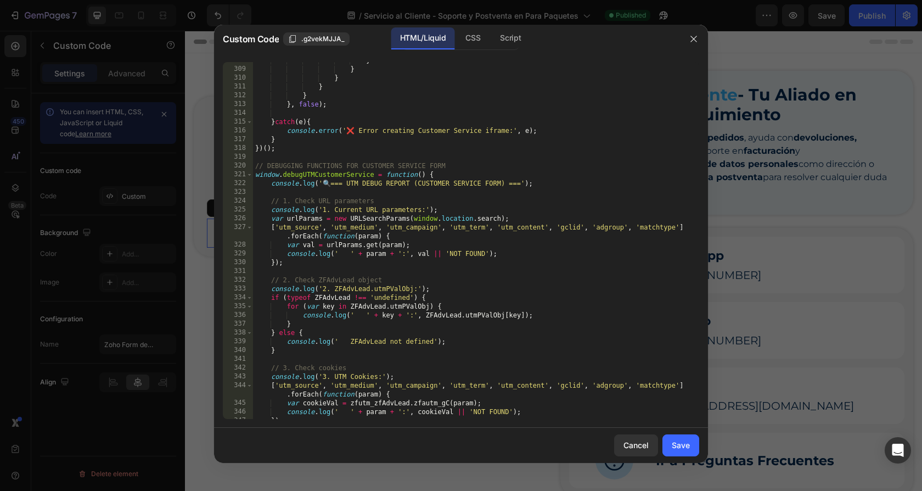
scroll to position [2971, 0]
